Goal: Information Seeking & Learning: Check status

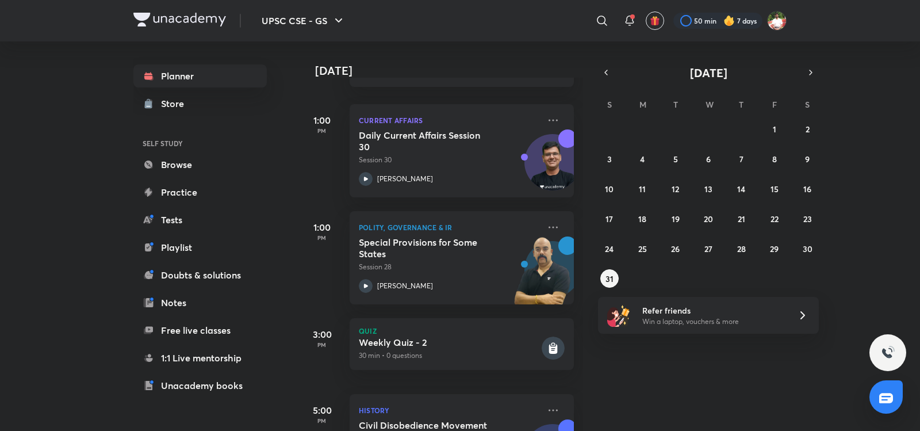
scroll to position [403, 0]
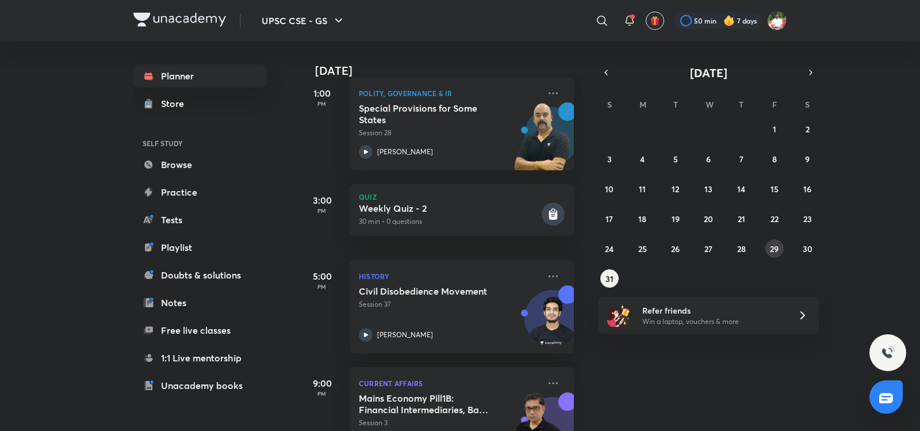
click at [774, 246] on abbr "29" at bounding box center [774, 248] width 9 height 11
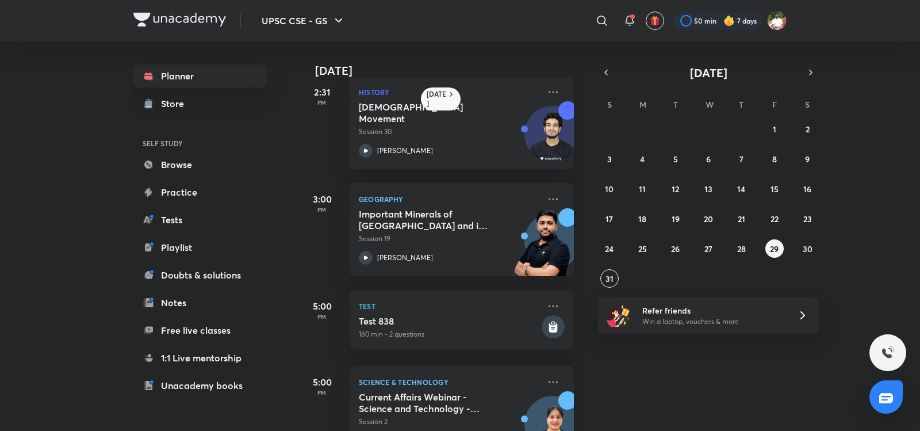
scroll to position [457, 0]
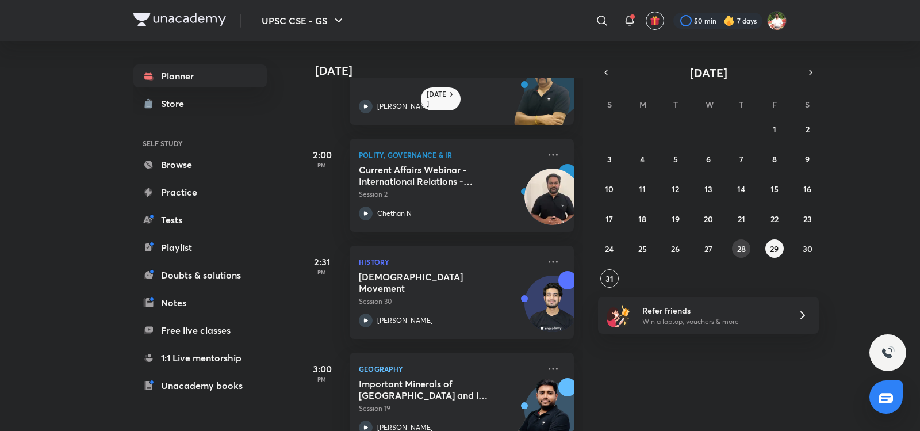
click at [749, 247] on button "28" at bounding box center [741, 248] width 18 height 18
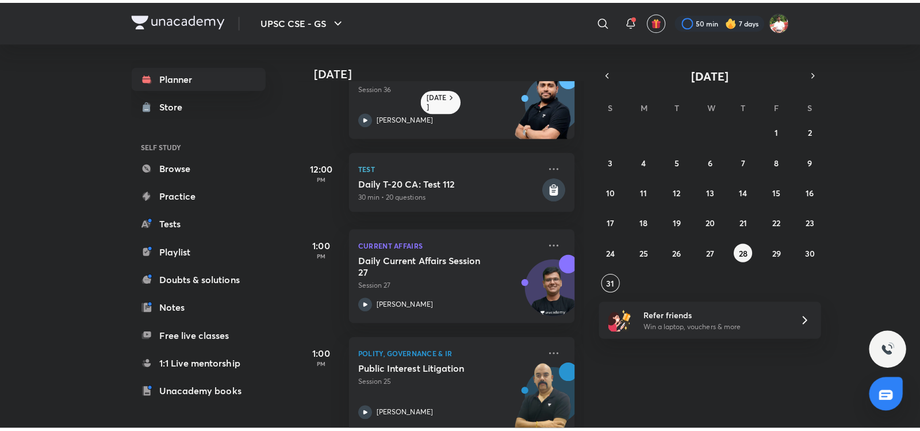
scroll to position [112, 0]
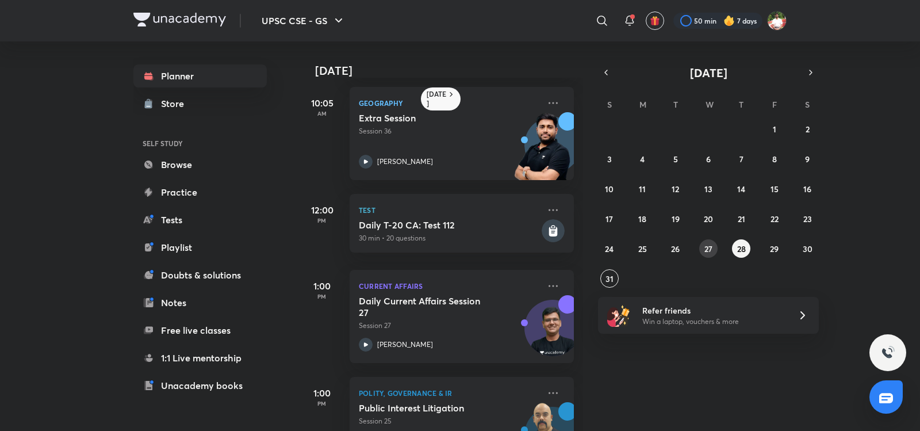
click at [701, 250] on button "27" at bounding box center [708, 248] width 18 height 18
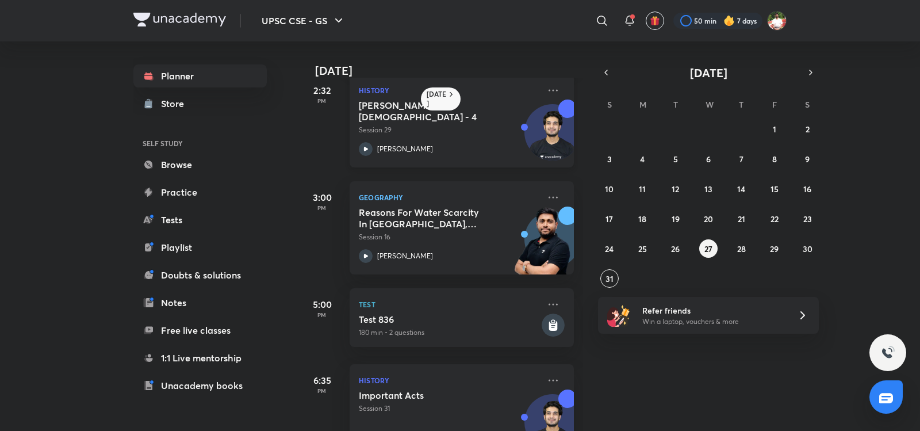
scroll to position [671, 0]
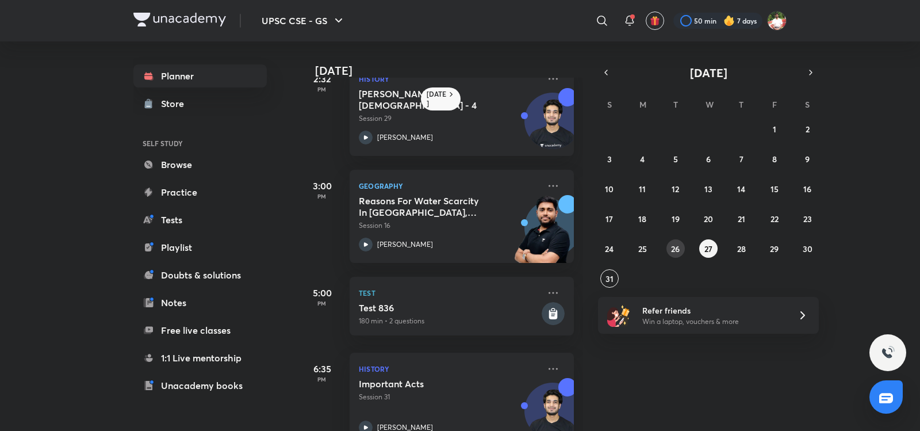
click at [679, 245] on abbr "26" at bounding box center [675, 248] width 9 height 11
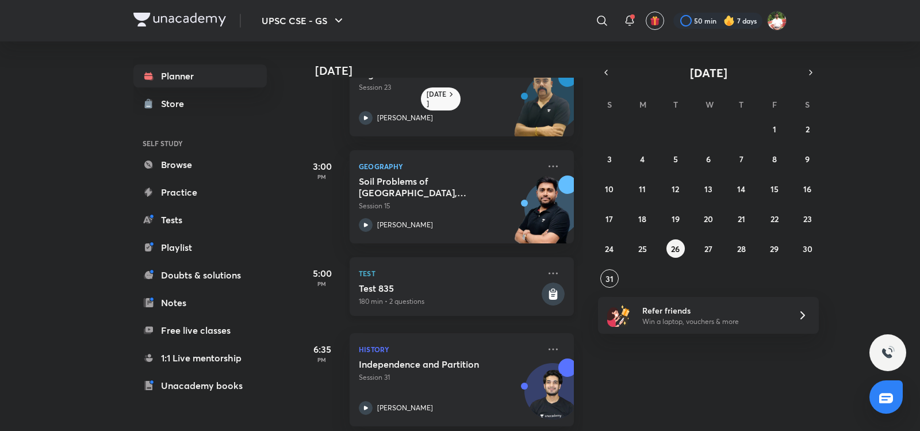
scroll to position [566, 0]
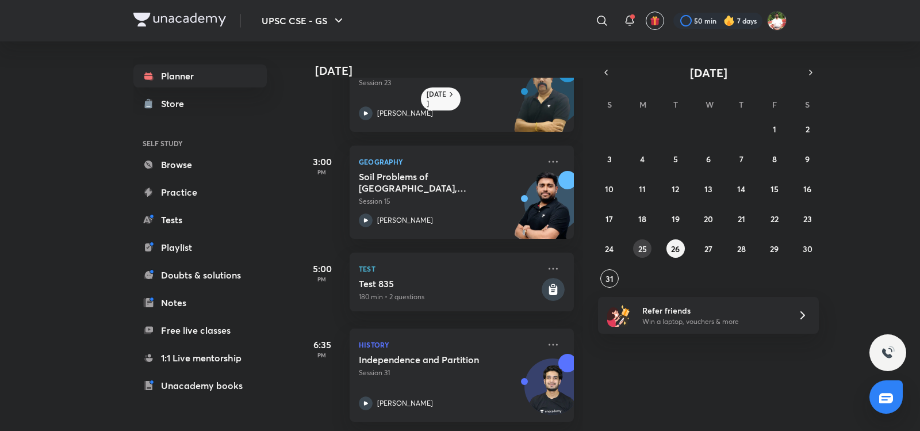
click at [639, 247] on abbr "25" at bounding box center [642, 248] width 9 height 11
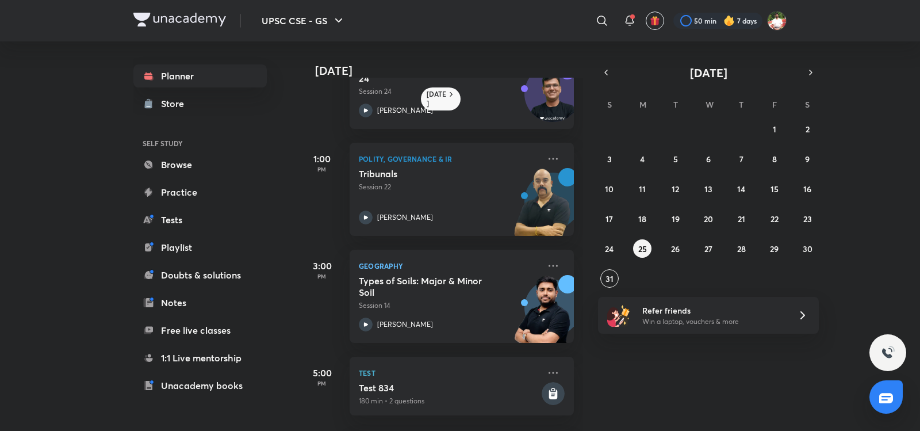
scroll to position [459, 0]
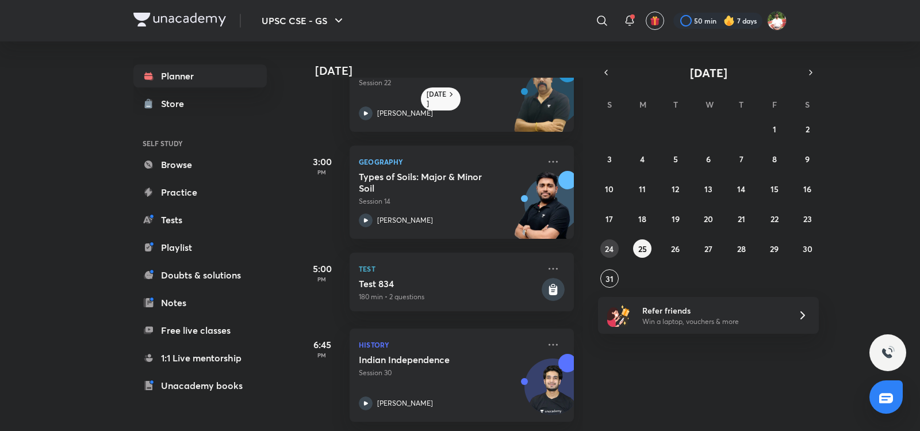
click at [604, 257] on div "27 28 29 30 31 1 2 3 4 5 6 7 8 9 10 11 12 13 14 15 16 17 18 19 20 21 22 23 24 2…" at bounding box center [708, 204] width 221 height 168
click at [610, 252] on abbr "24" at bounding box center [609, 248] width 9 height 11
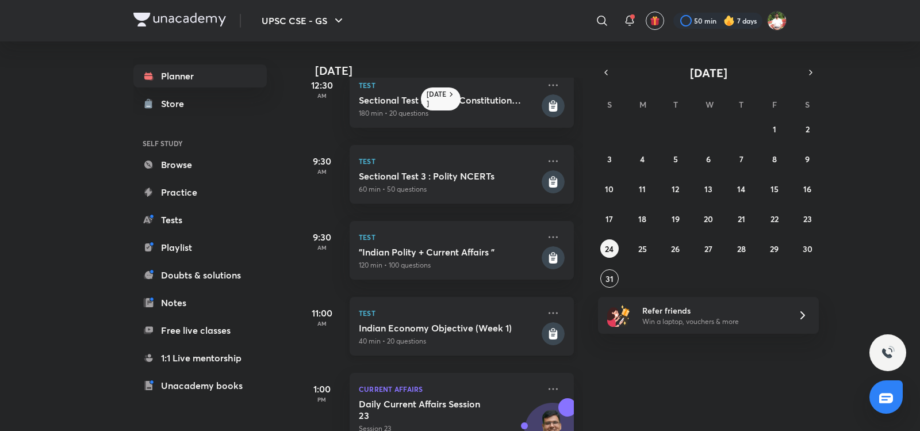
scroll to position [0, 0]
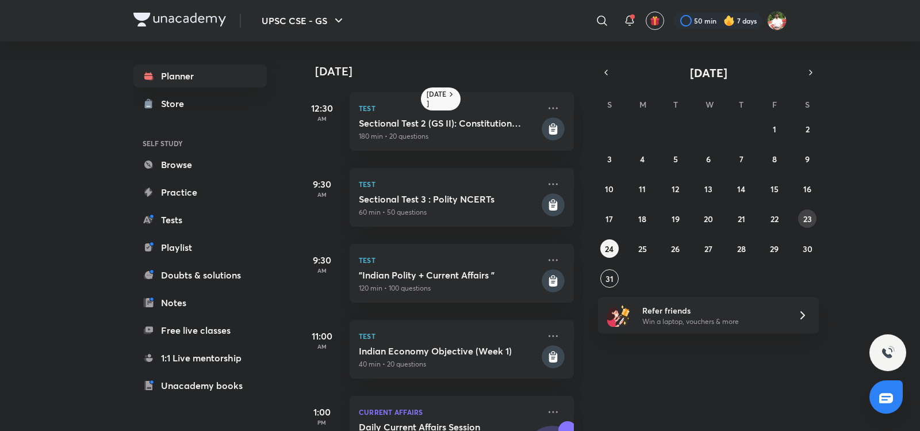
click at [812, 223] on button "23" at bounding box center [807, 218] width 18 height 18
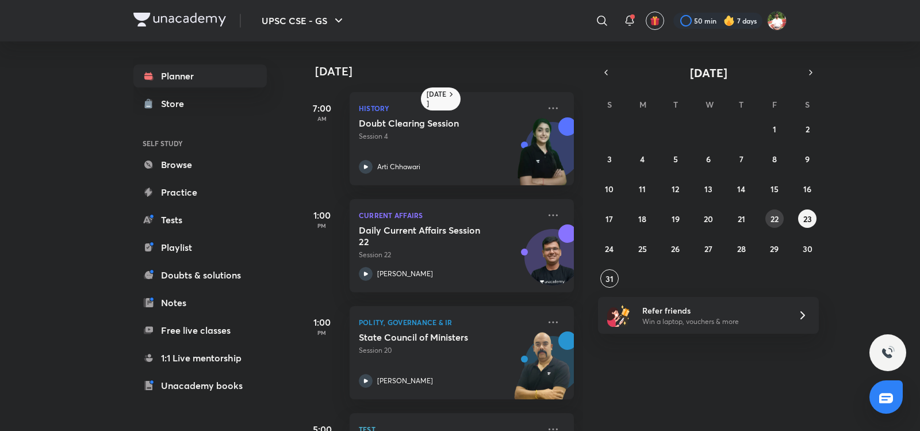
click at [771, 221] on abbr "22" at bounding box center [775, 218] width 8 height 11
click at [617, 250] on button "24" at bounding box center [609, 248] width 18 height 18
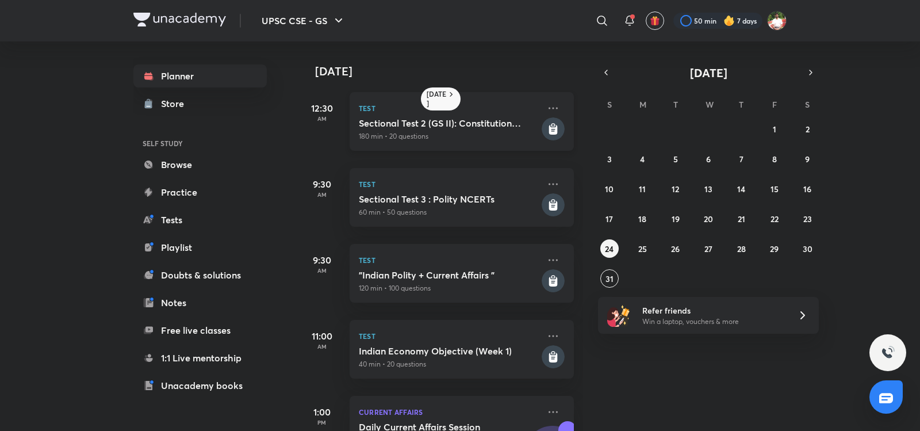
click at [478, 125] on h5 "Sectional Test 2 (GS II): Constitution and Polity + Current Affairs" at bounding box center [449, 123] width 181 height 12
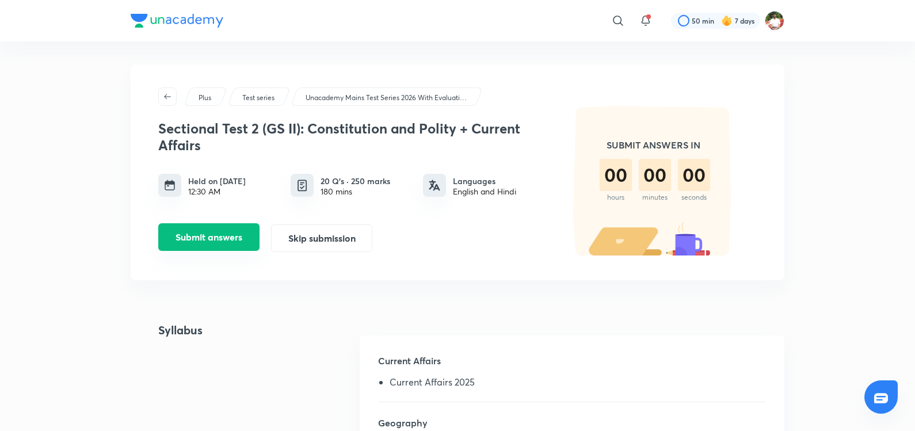
click at [234, 243] on button "Submit answers" at bounding box center [208, 237] width 101 height 28
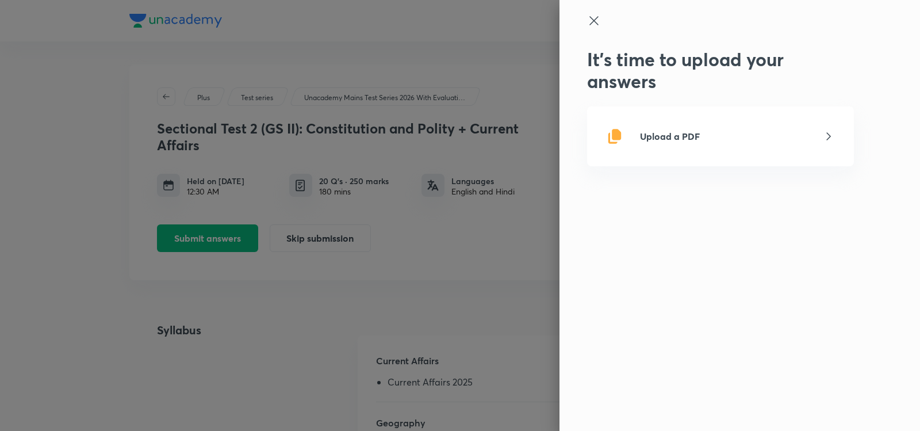
click at [488, 221] on div at bounding box center [460, 215] width 920 height 431
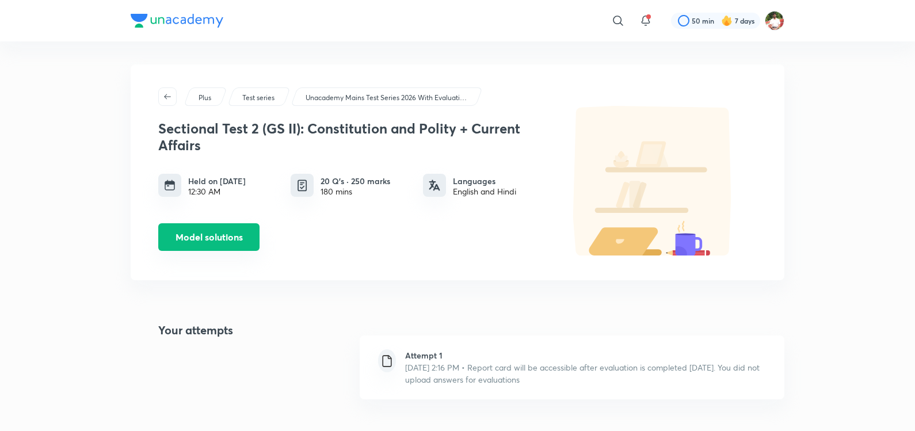
click at [235, 238] on button "Model solutions" at bounding box center [208, 237] width 101 height 28
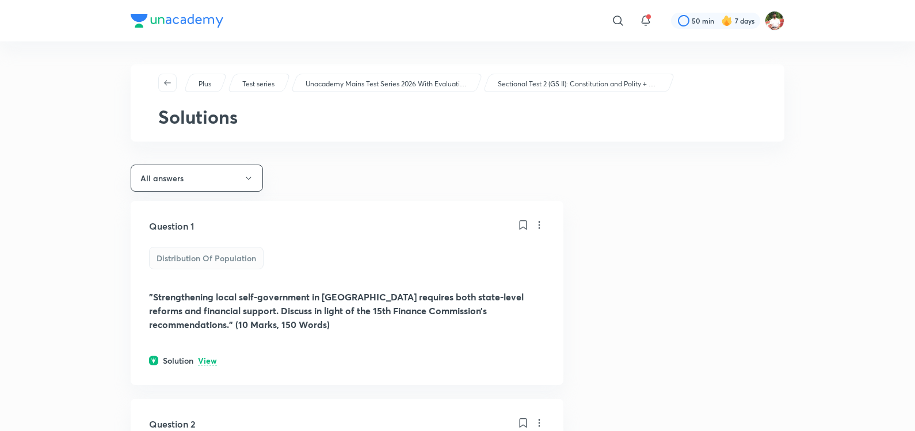
click at [209, 363] on p "View" at bounding box center [207, 361] width 19 height 9
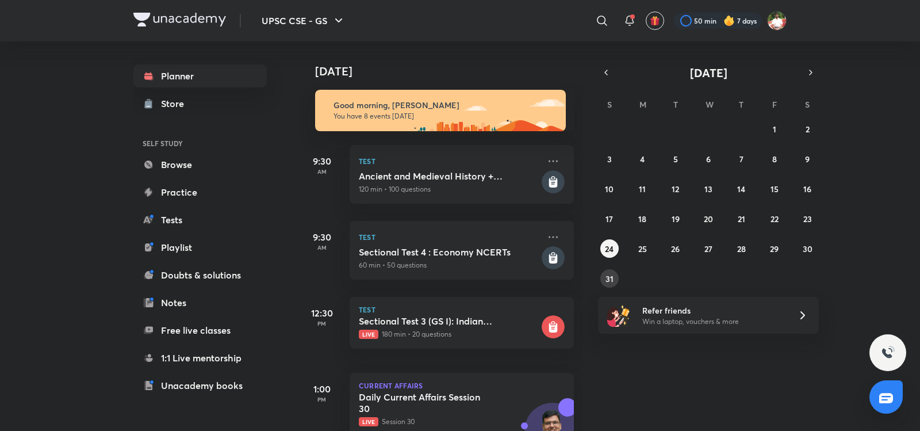
click at [610, 281] on abbr "31" at bounding box center [610, 278] width 8 height 11
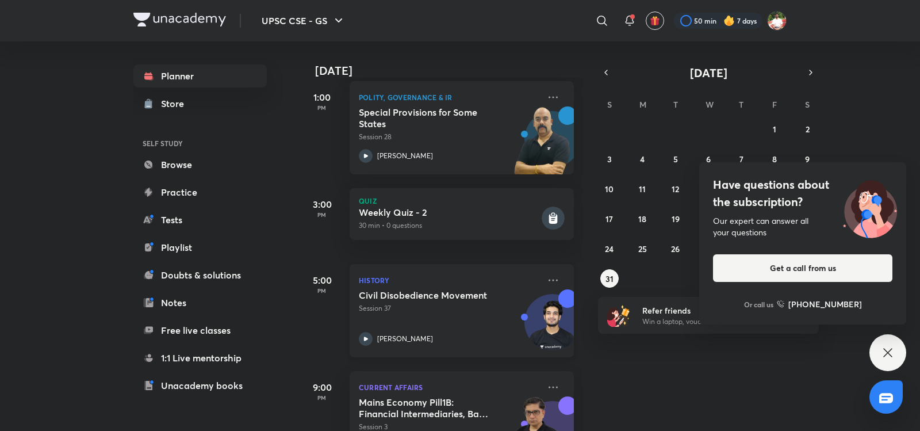
scroll to position [450, 0]
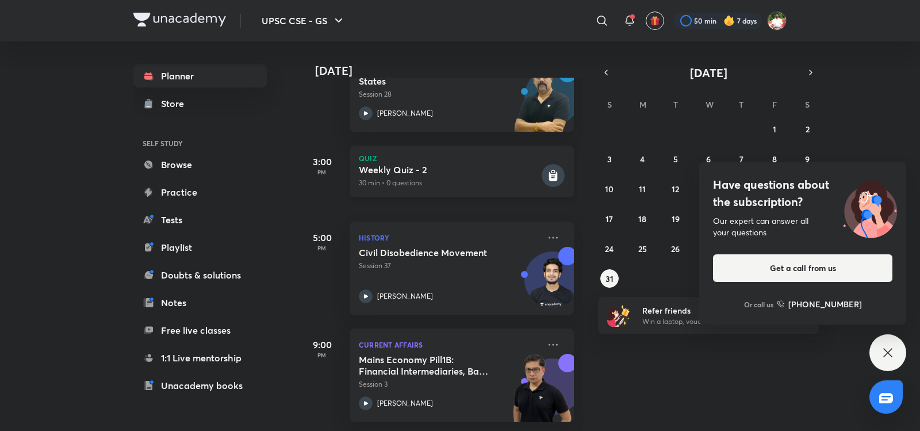
click at [473, 167] on div "Weekly Quiz - 2 30 min • 0 questions" at bounding box center [449, 176] width 181 height 24
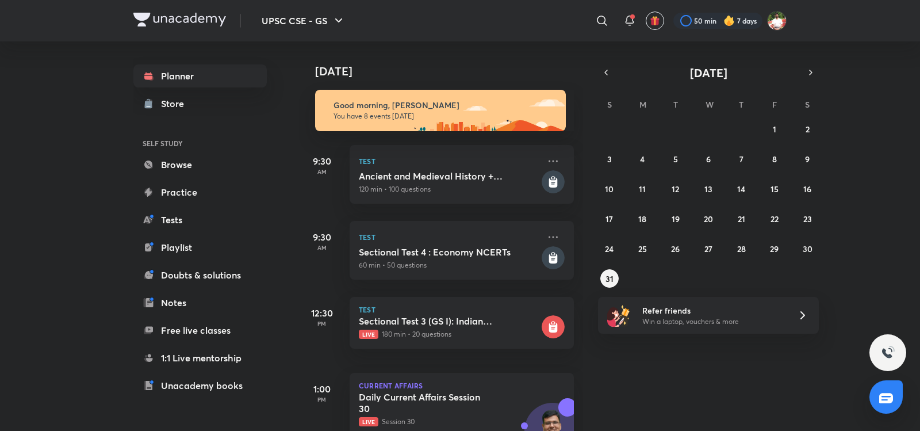
click at [856, 195] on div "[DATE] Good morning, [PERSON_NAME] You have 8 events [DATE] 9:30 AM Test Ancien…" at bounding box center [608, 235] width 619 height 389
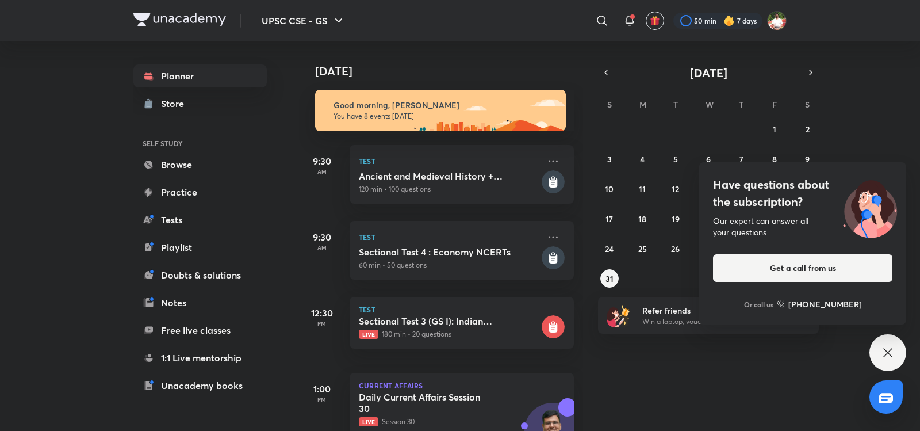
click at [881, 346] on icon at bounding box center [888, 353] width 14 height 14
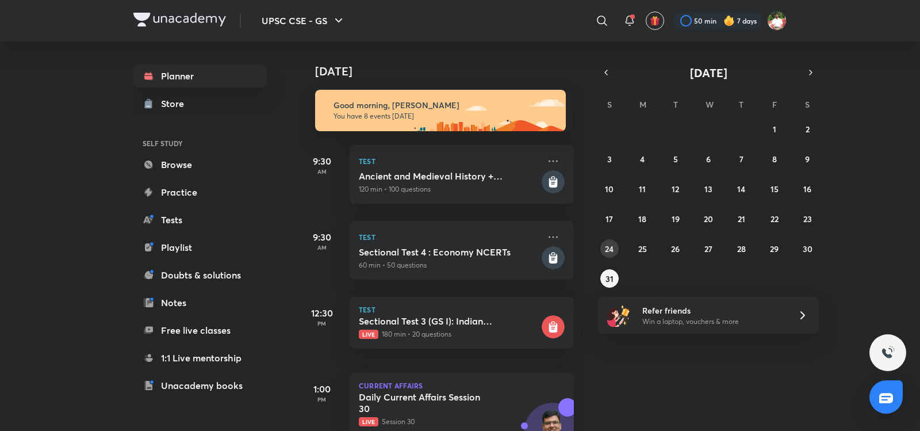
click at [614, 244] on button "24" at bounding box center [609, 248] width 18 height 18
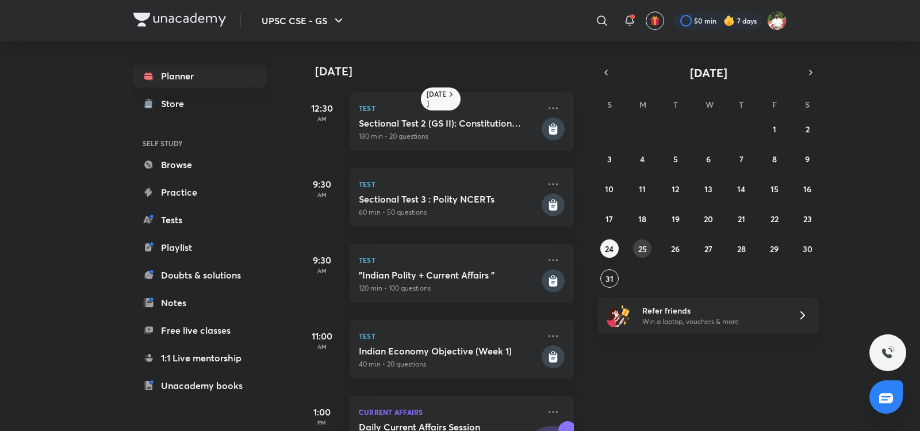
click at [647, 246] on button "25" at bounding box center [642, 248] width 18 height 18
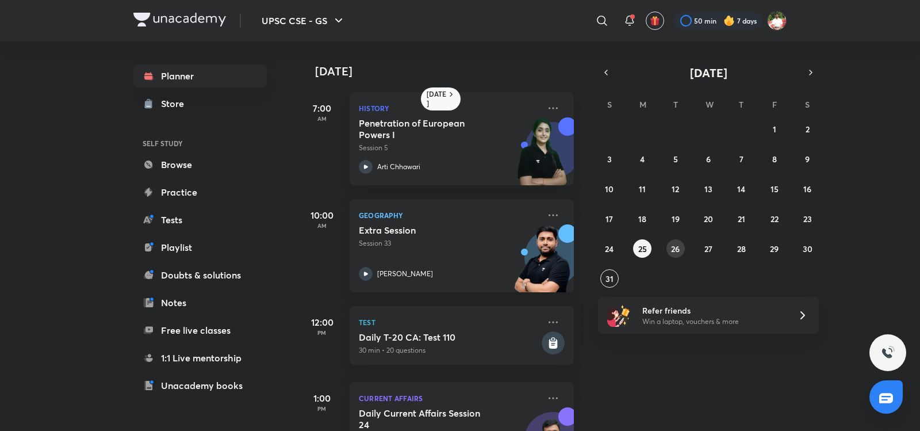
click at [676, 255] on button "26" at bounding box center [676, 248] width 18 height 18
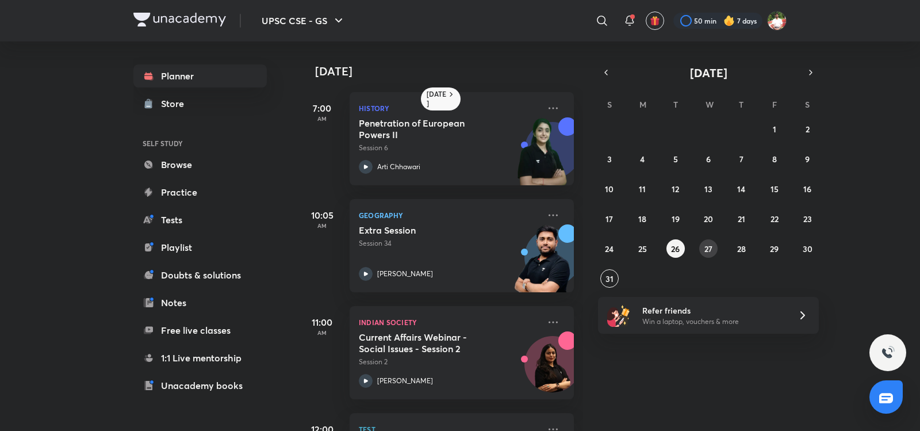
click at [705, 254] on button "27" at bounding box center [708, 248] width 18 height 18
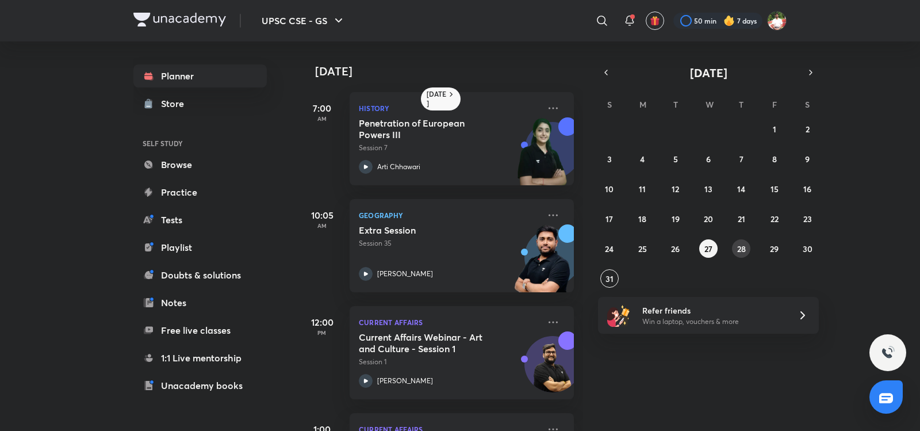
click at [734, 252] on button "28" at bounding box center [741, 248] width 18 height 18
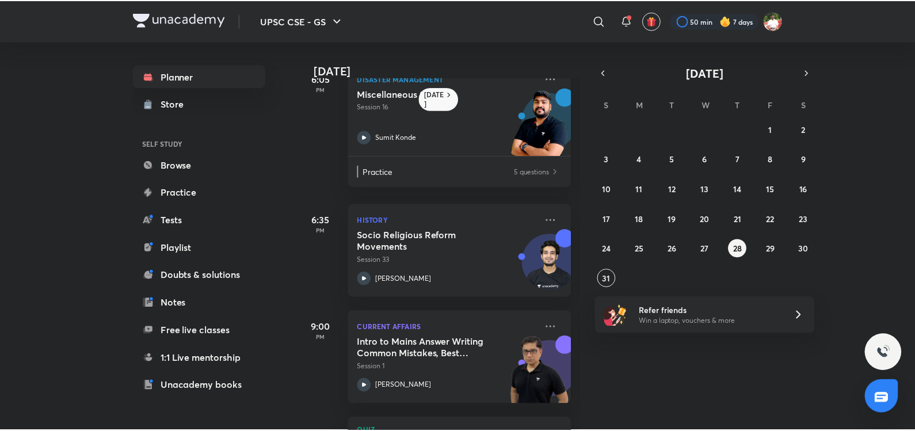
scroll to position [783, 0]
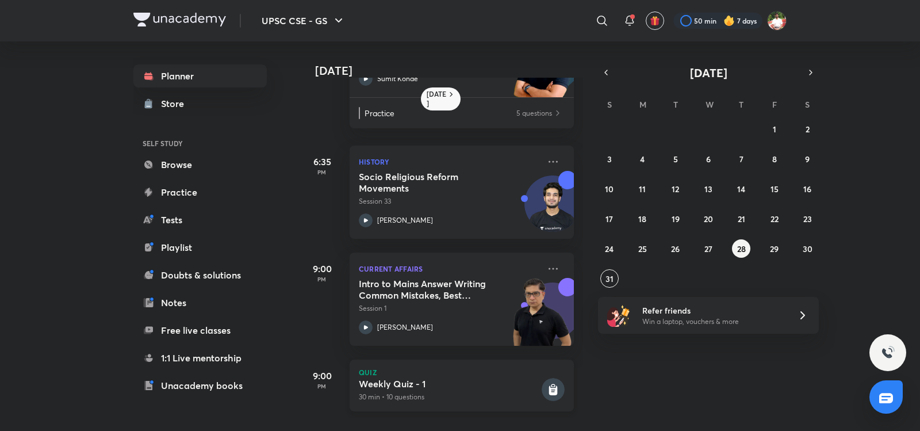
click at [455, 369] on div "Quiz Weekly Quiz - 1 30 min • 10 questions" at bounding box center [462, 385] width 224 height 52
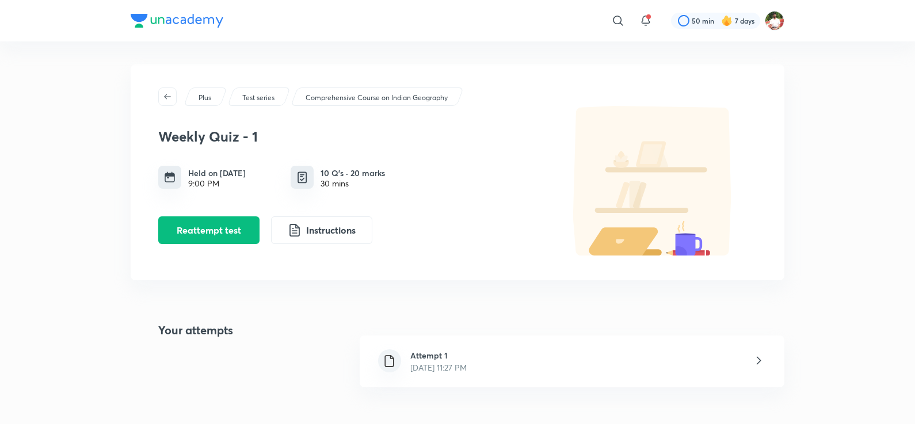
click at [204, 214] on div "Weekly Quiz - 1 Held on [DATE] 9:00 PM 10 Q’s · 20 marks 30 mins Reattempt test…" at bounding box center [350, 181] width 385 height 125
click at [204, 224] on button "Reattempt test" at bounding box center [208, 229] width 101 height 28
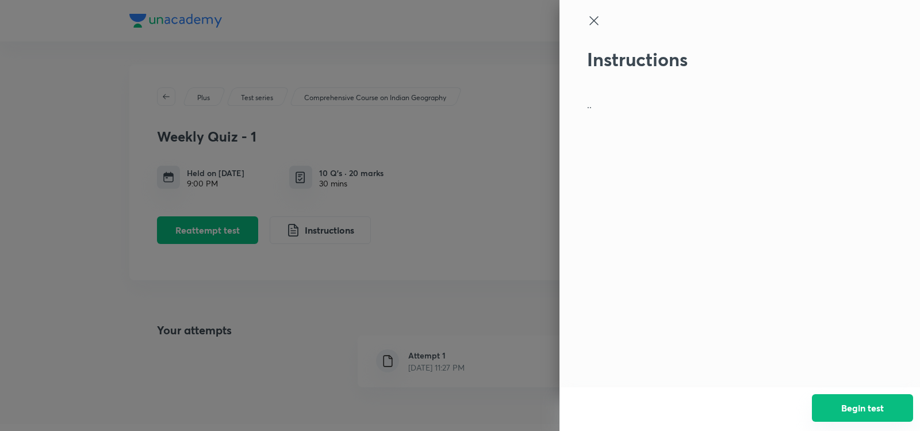
click at [840, 410] on button "Begin test" at bounding box center [862, 408] width 101 height 28
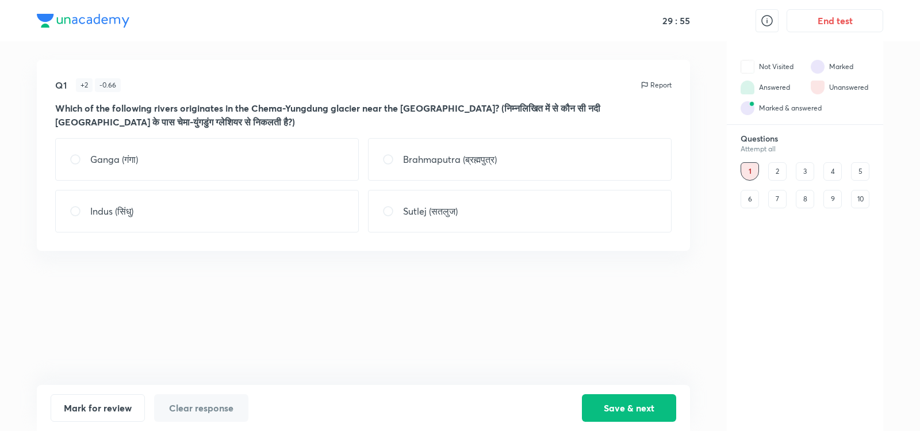
click at [416, 147] on div "Brahmaputra (ब्रह्मपुत्र)" at bounding box center [520, 159] width 304 height 43
radio input "true"
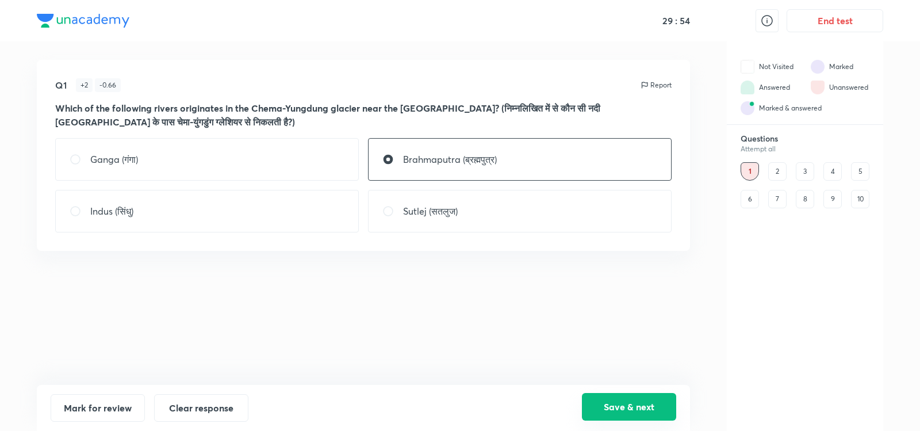
click at [633, 406] on button "Save & next" at bounding box center [629, 407] width 94 height 28
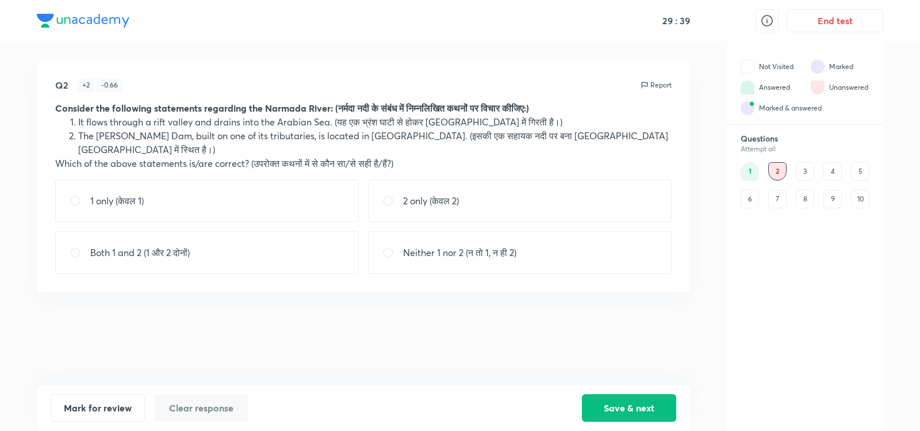
click at [234, 231] on div "Both 1 and 2 (1 और 2 दोनों)" at bounding box center [207, 252] width 304 height 43
radio input "true"
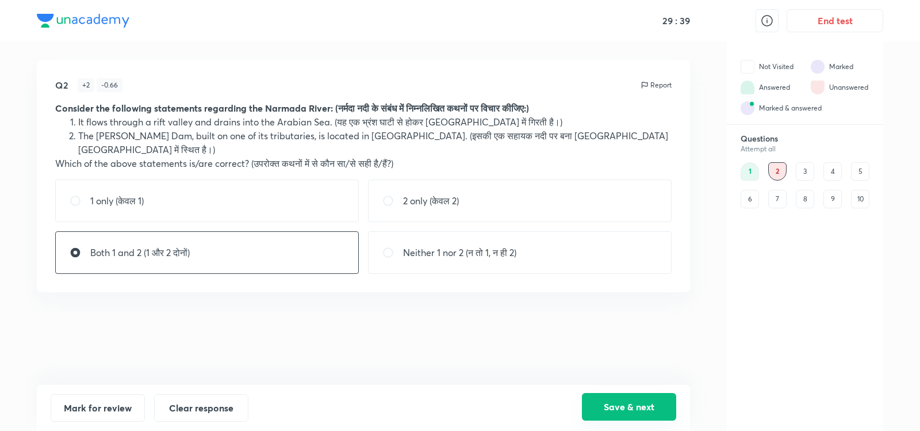
click at [607, 409] on button "Save & next" at bounding box center [629, 407] width 94 height 28
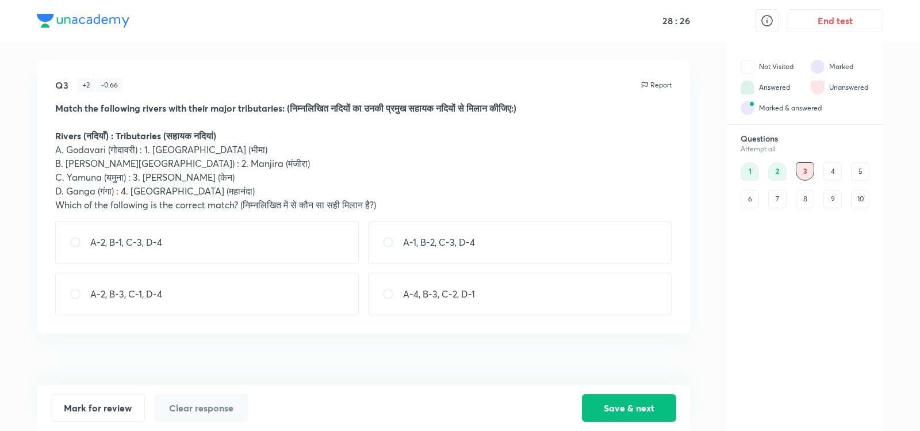
click at [294, 240] on div "A-2, B-1, C-3, D-4" at bounding box center [207, 242] width 304 height 43
radio input "true"
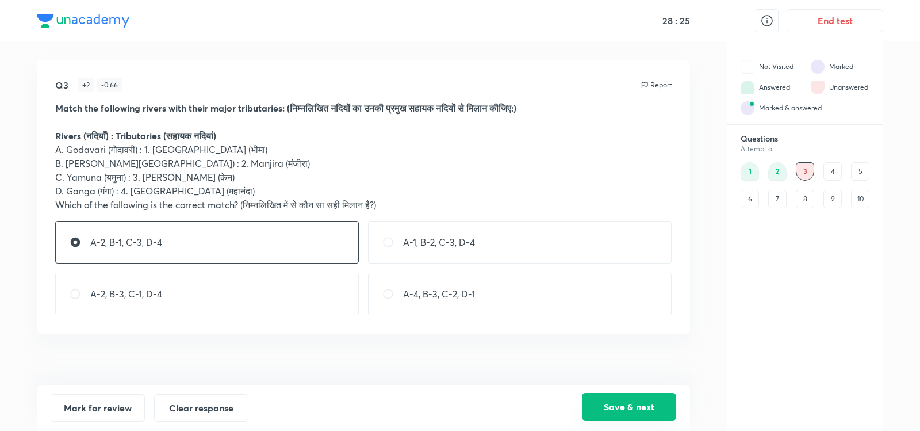
click at [640, 406] on button "Save & next" at bounding box center [629, 407] width 94 height 28
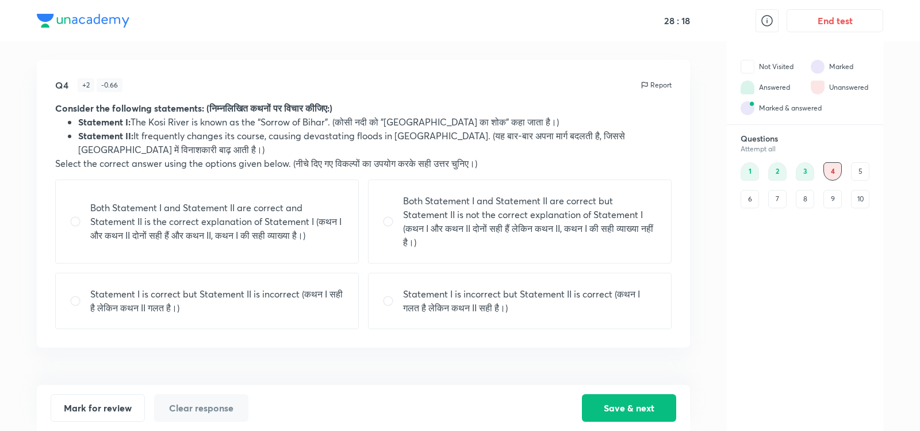
click at [246, 229] on p "Both Statement I and Statement II are correct and Statement II is the correct e…" at bounding box center [217, 221] width 254 height 41
radio input "true"
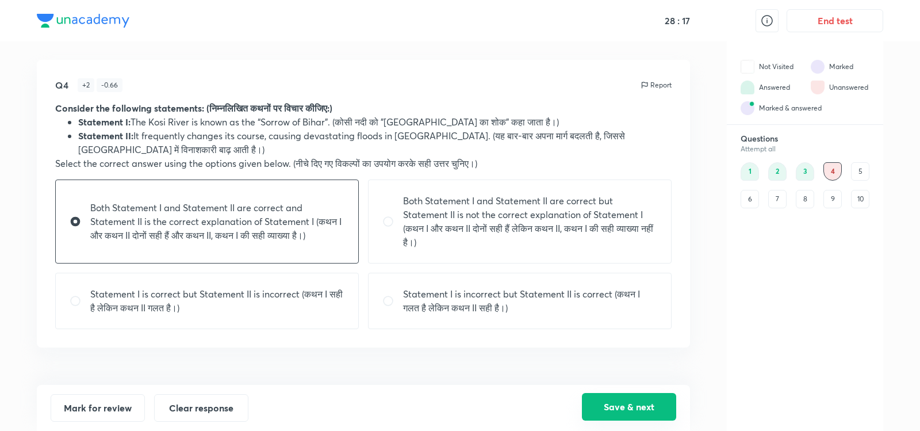
click at [619, 399] on button "Save & next" at bounding box center [629, 407] width 94 height 28
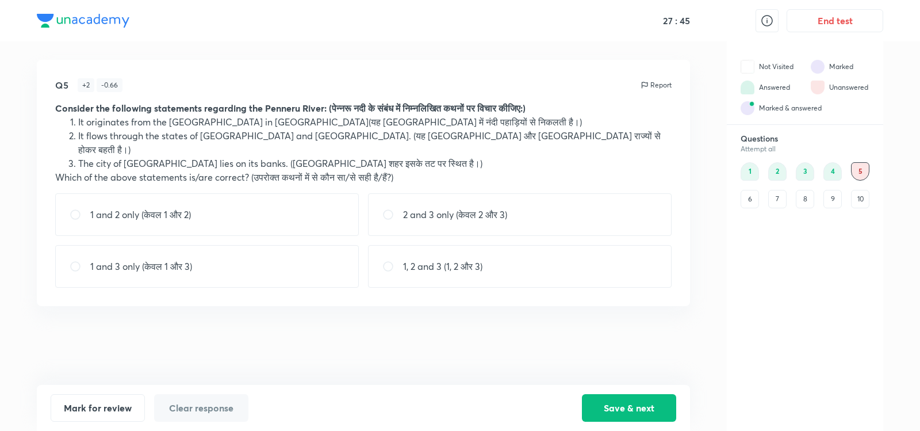
click at [280, 252] on div "1 and 3 only (केवल 1 और 3)" at bounding box center [207, 266] width 304 height 43
radio input "true"
click at [614, 416] on button "Save & next" at bounding box center [629, 407] width 94 height 28
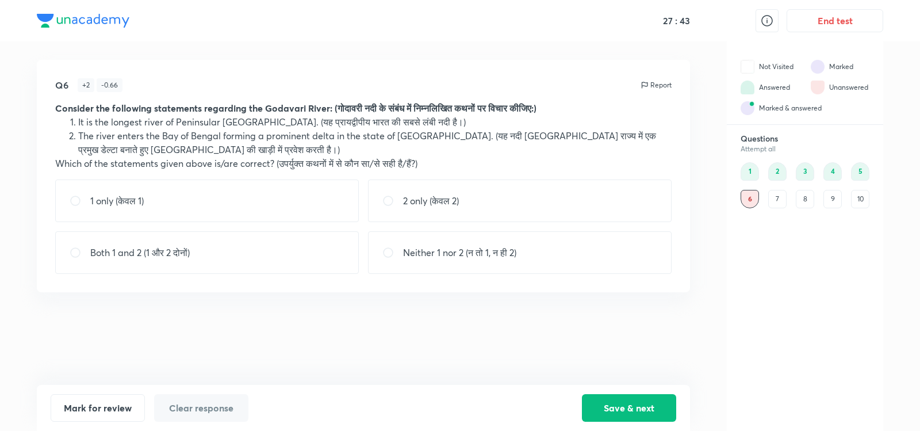
click at [468, 359] on div "Q6 + 2 - 0.66 Report Consider the following statements regarding the Godavari R…" at bounding box center [363, 222] width 653 height 325
click at [313, 201] on div "1 only (केवल 1)" at bounding box center [207, 200] width 304 height 43
radio input "true"
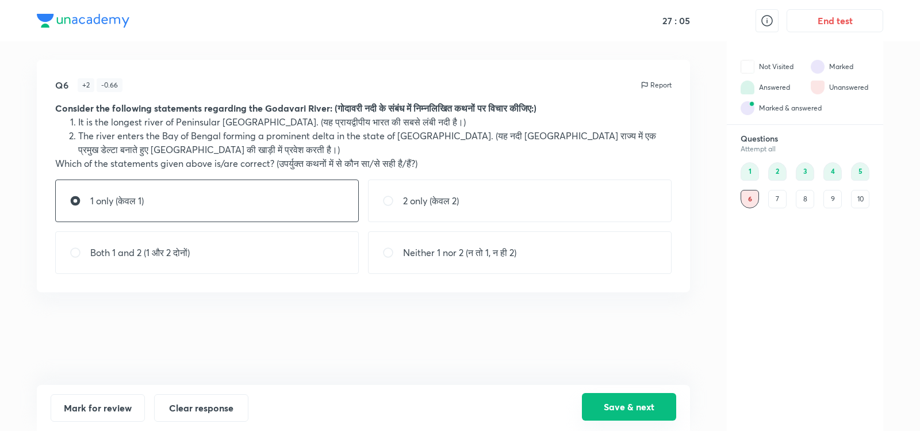
click at [650, 404] on button "Save & next" at bounding box center [629, 407] width 94 height 28
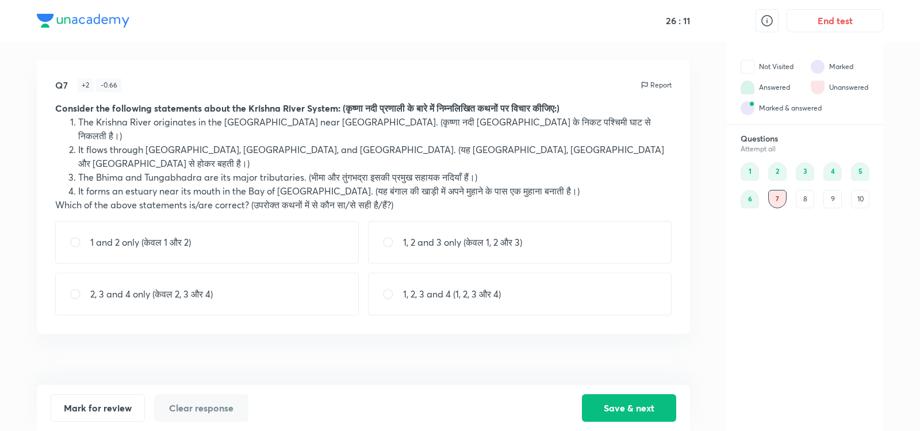
click at [455, 235] on p "1, 2 and 3 only (केवल 1, 2 और 3)" at bounding box center [462, 242] width 119 height 14
radio input "true"
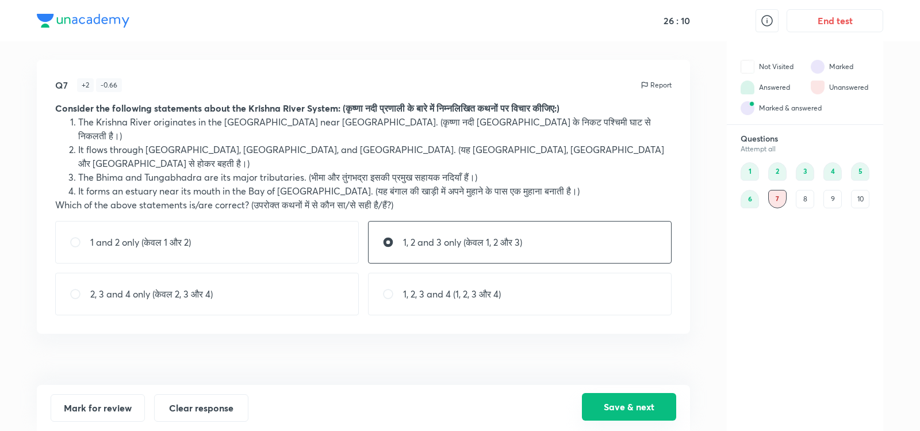
click at [618, 404] on button "Save & next" at bounding box center [629, 407] width 94 height 28
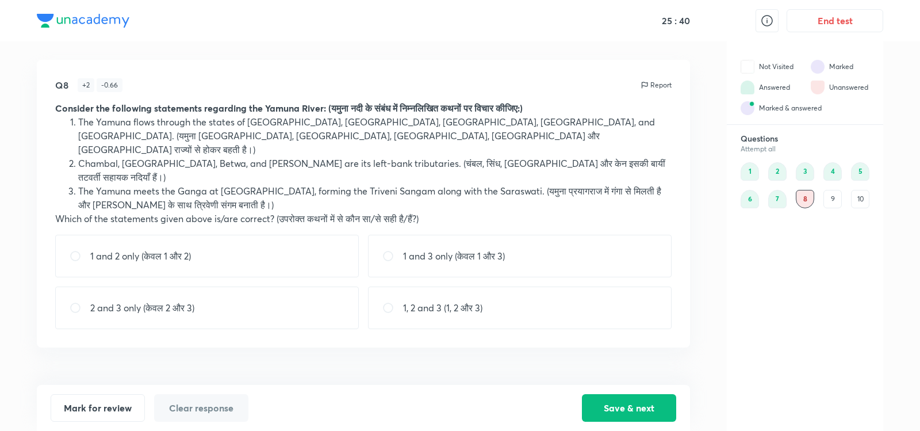
click at [429, 249] on p "1 and 3 only (केवल 1 और 3)" at bounding box center [454, 256] width 102 height 14
radio input "true"
click at [630, 403] on button "Save & next" at bounding box center [629, 407] width 94 height 28
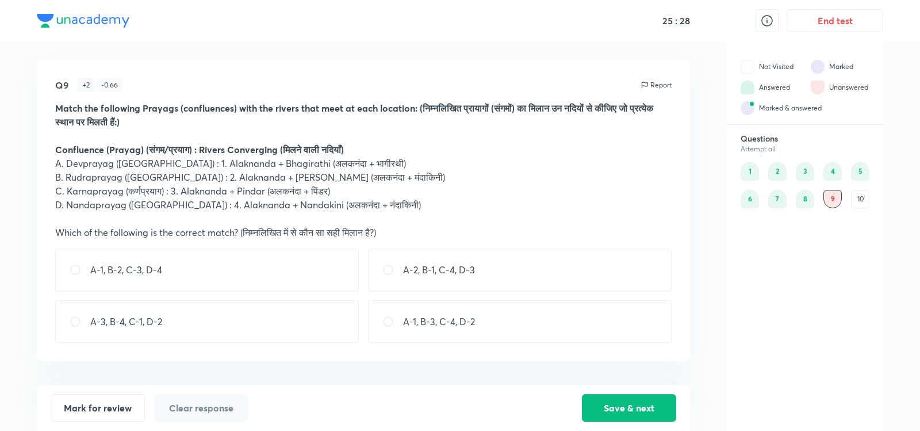
click at [581, 262] on div "A-2, B-1, C-4, D-3" at bounding box center [520, 269] width 304 height 43
radio input "true"
click at [313, 273] on div "A-1, B-2, C-3, D-4" at bounding box center [207, 269] width 304 height 43
radio input "true"
radio input "false"
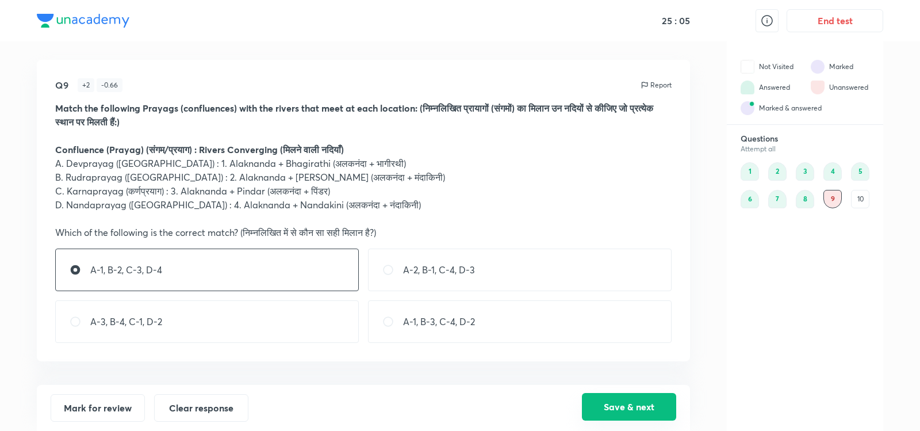
click at [617, 407] on button "Save & next" at bounding box center [629, 407] width 94 height 28
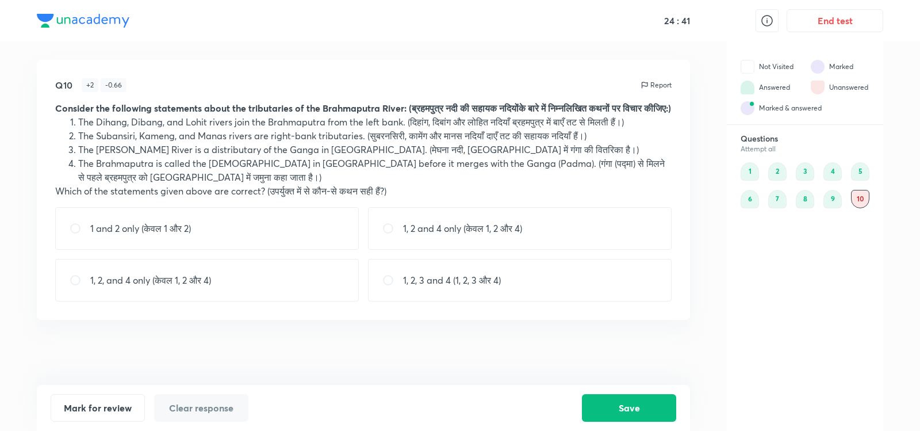
click at [490, 218] on div "Q10 + 2 - 0.66 Report Consider the following statements about the tributaries o…" at bounding box center [363, 190] width 653 height 260
click at [492, 233] on div "1, 2 and 4 only (केवल 1, 2 और 4)" at bounding box center [520, 228] width 304 height 43
radio input "true"
click at [630, 408] on button "Save" at bounding box center [629, 407] width 94 height 28
click at [817, 24] on button "End test" at bounding box center [835, 19] width 97 height 23
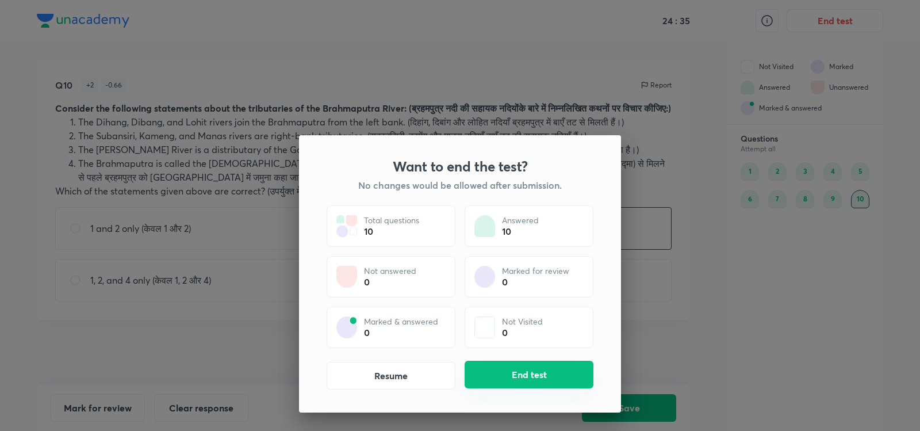
click at [541, 373] on button "End test" at bounding box center [529, 375] width 129 height 28
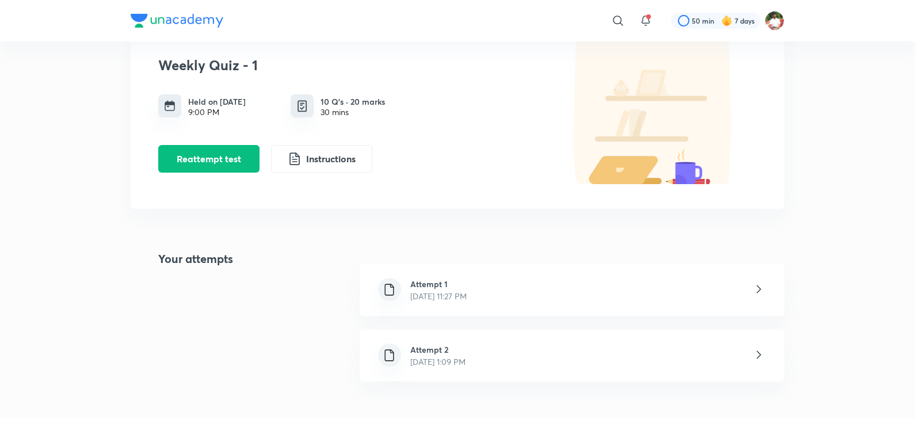
scroll to position [134, 0]
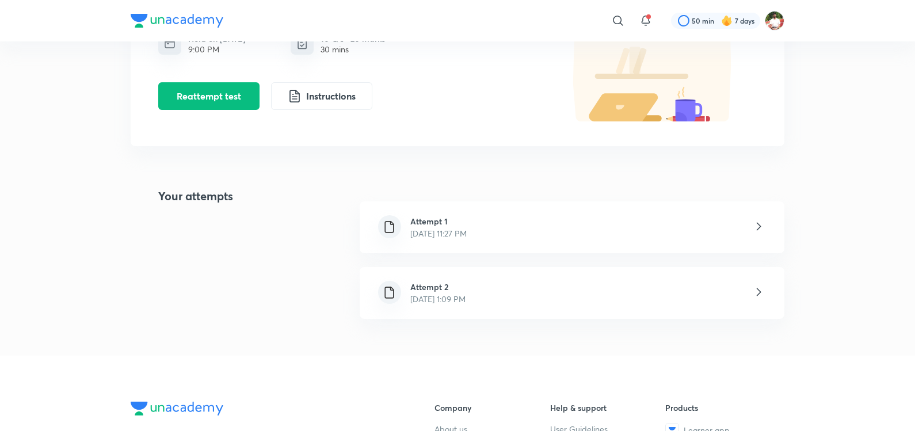
click at [705, 297] on div "Attempt 2 [DATE] 1:09 PM" at bounding box center [571, 293] width 424 height 52
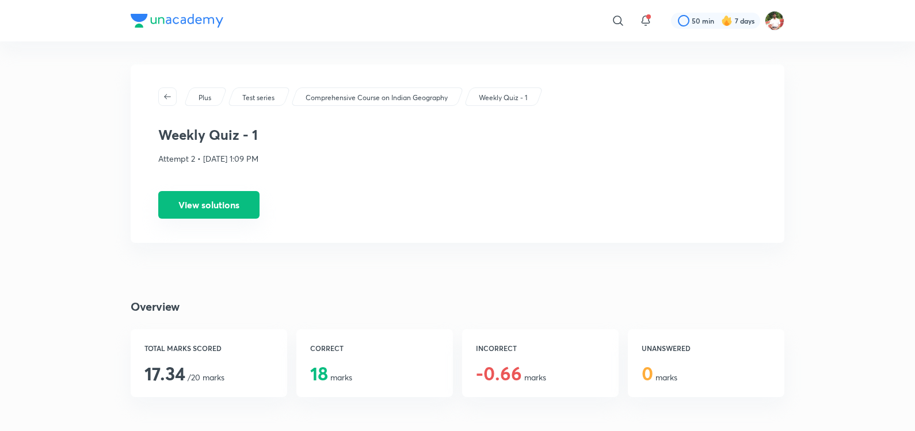
click at [236, 210] on button "View solutions" at bounding box center [208, 205] width 101 height 28
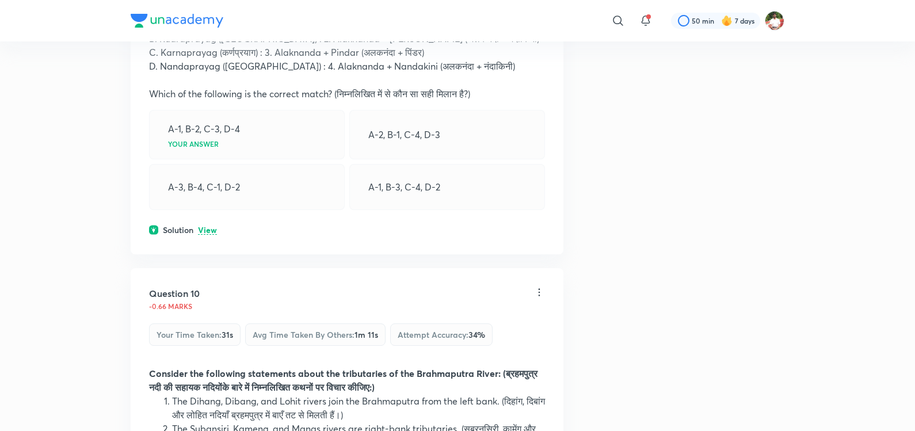
scroll to position [3624, 0]
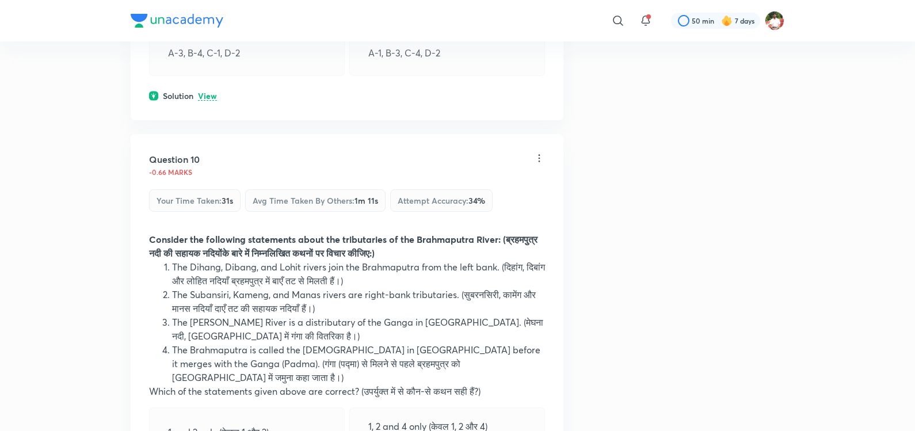
drag, startPoint x: 361, startPoint y: 313, endPoint x: 324, endPoint y: 324, distance: 37.8
click at [355, 407] on div "1, 2 and 4 only (केवल 1, 2 और 4) Incorrect" at bounding box center [447, 431] width 196 height 49
drag, startPoint x: 317, startPoint y: 331, endPoint x: 321, endPoint y: 324, distance: 8.5
click at [368, 407] on div "1, 2 and 4 only (केवल 1, 2 और 4) Incorrect" at bounding box center [447, 431] width 196 height 49
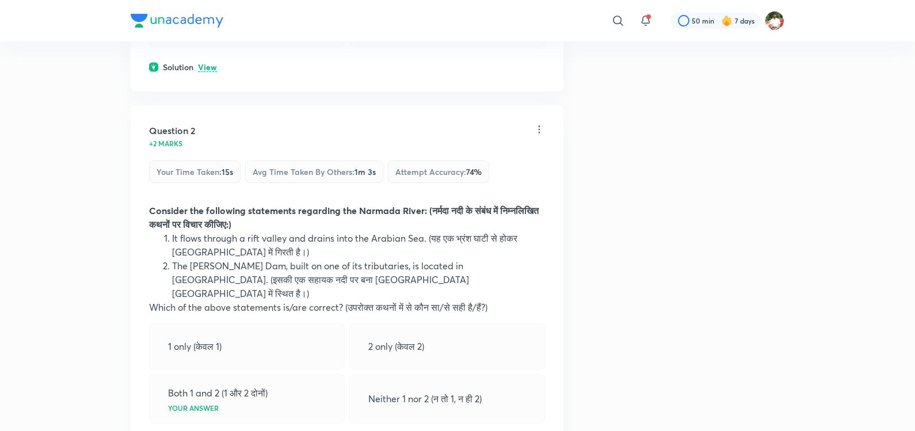
scroll to position [0, 0]
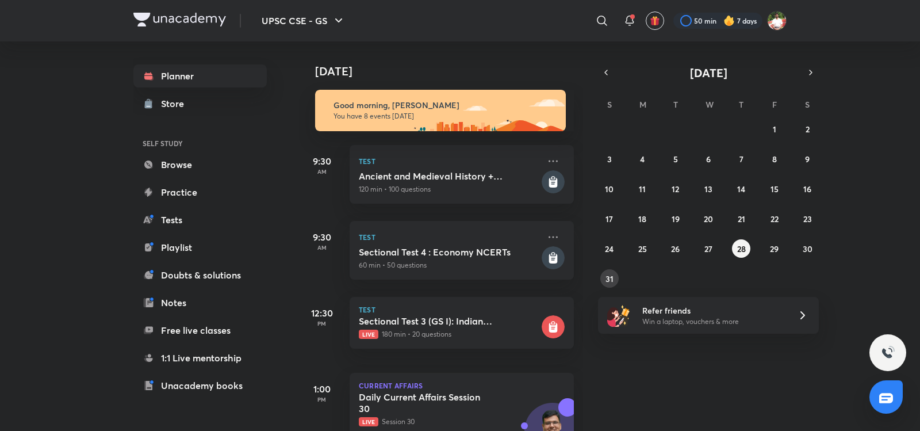
click at [606, 276] on abbr "31" at bounding box center [610, 278] width 8 height 11
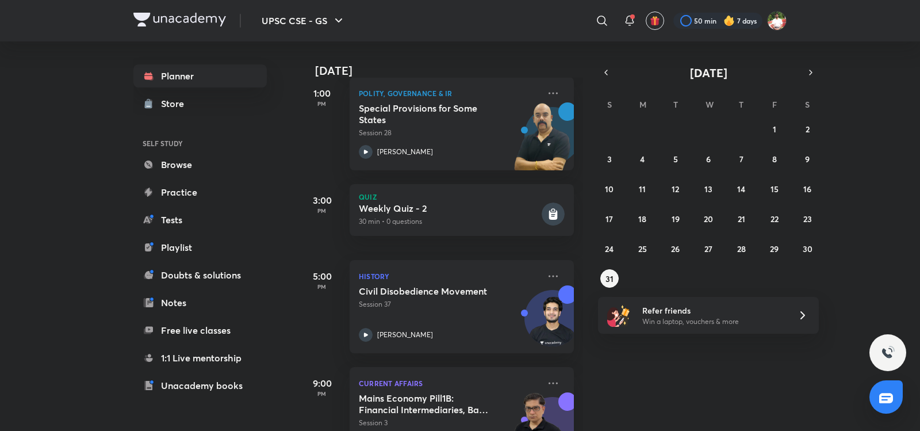
scroll to position [450, 0]
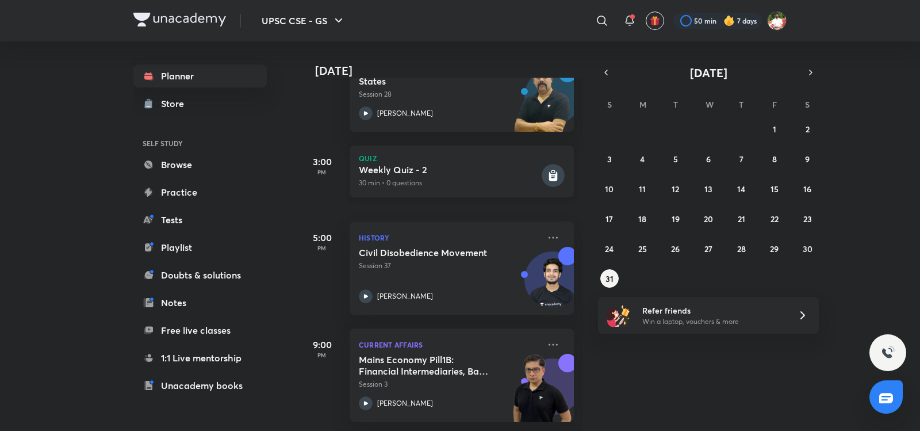
click at [443, 178] on p "30 min • 0 questions" at bounding box center [449, 183] width 181 height 10
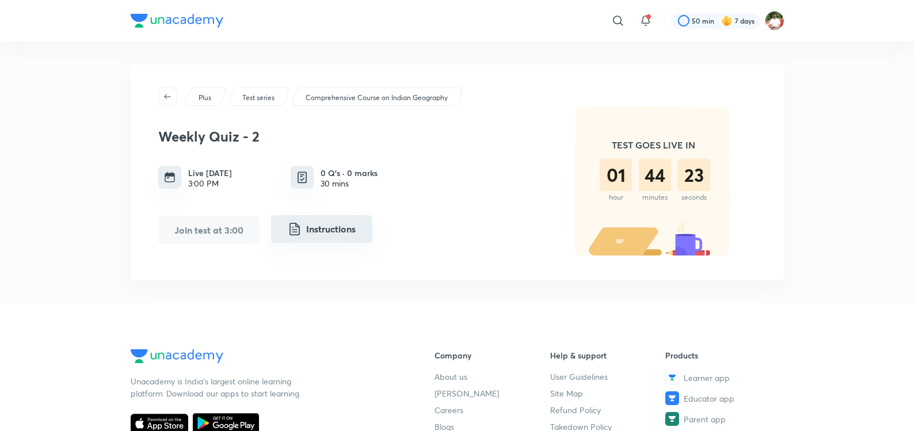
click at [310, 234] on button "Instructions" at bounding box center [321, 229] width 101 height 28
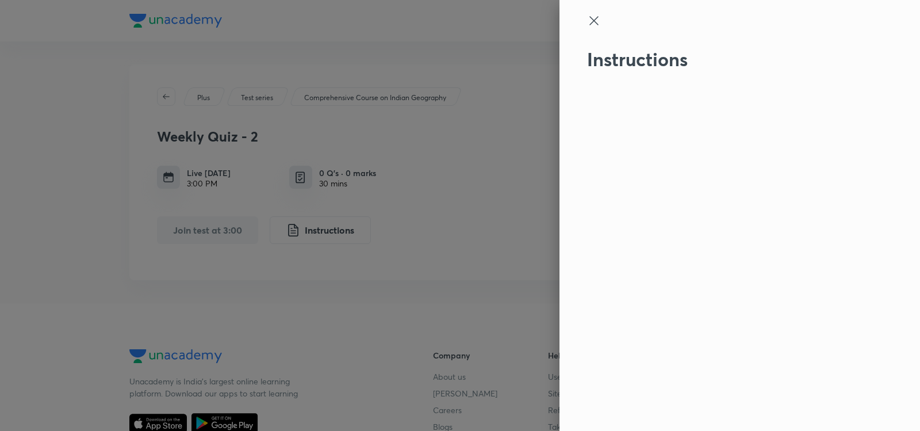
click at [598, 16] on icon at bounding box center [594, 21] width 14 height 14
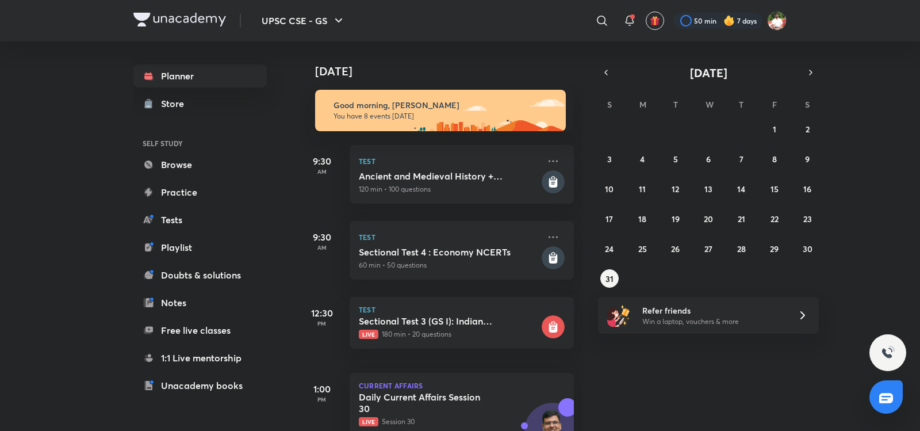
click at [106, 195] on div "UPSC CSE - GS ​ 50 min 7 days Planner Store SELF STUDY Browse Practice Tests Pl…" at bounding box center [460, 215] width 920 height 431
click at [764, 359] on div "[DATE] Good morning, [PERSON_NAME] You have 8 events [DATE] 9:30 AM Test Ancien…" at bounding box center [608, 235] width 619 height 389
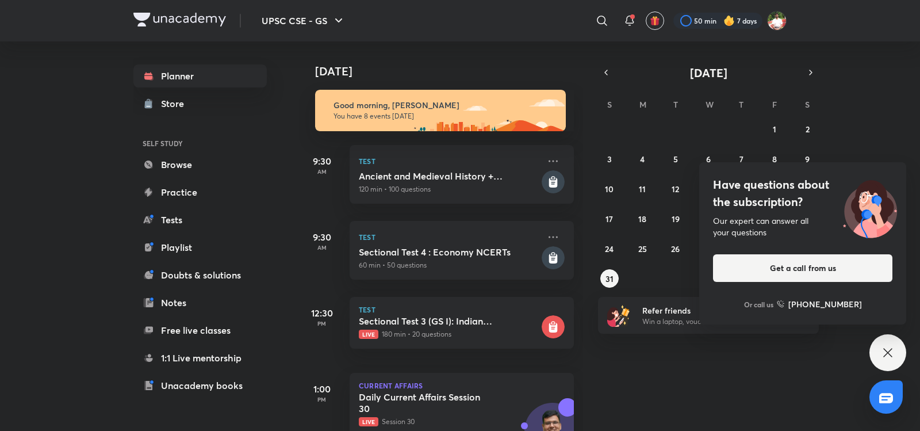
scroll to position [134, 0]
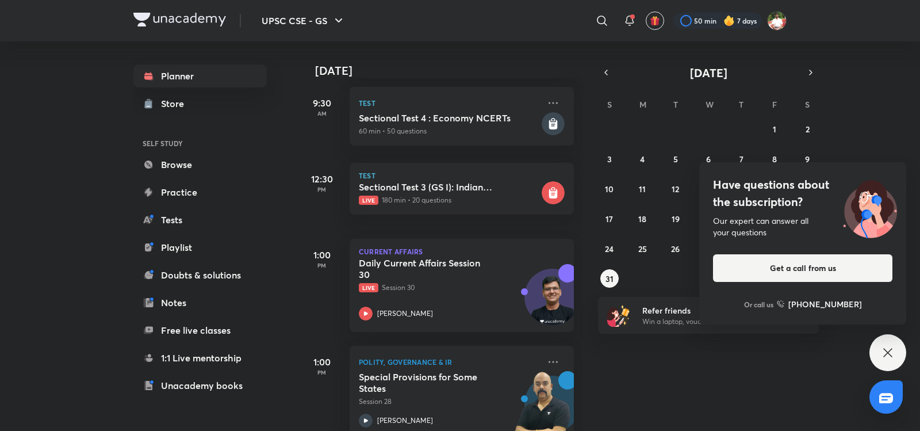
click at [893, 352] on icon at bounding box center [888, 353] width 14 height 14
